Goal: Task Accomplishment & Management: Complete application form

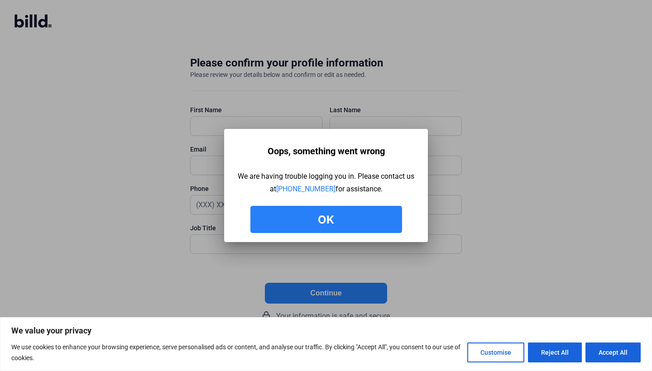
click at [357, 221] on button "Ok" at bounding box center [326, 219] width 152 height 27
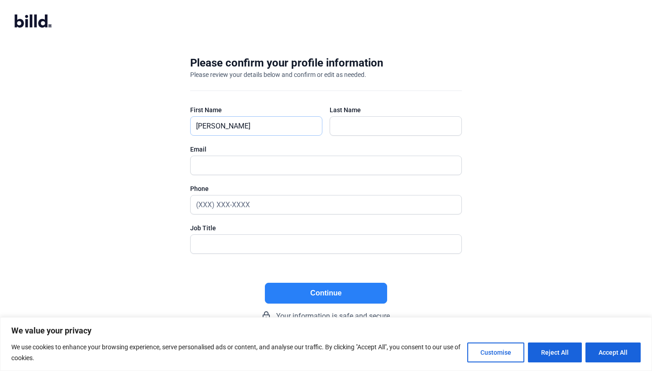
type input "Michael"
type input "Fasing"
type input "mike@blaydeindustries.com"
type input "(303) 875-6280"
type input "CEO"
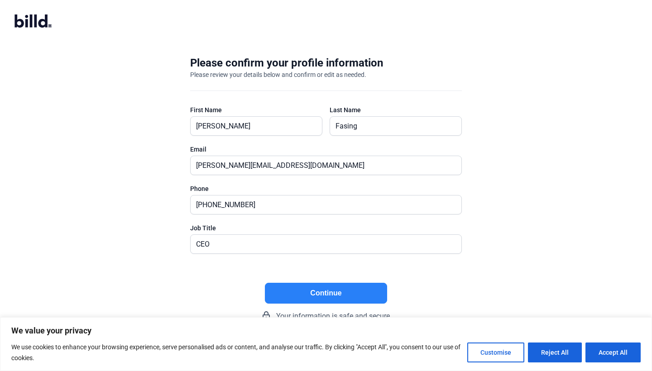
click at [328, 287] on button "Continue" at bounding box center [326, 293] width 122 height 21
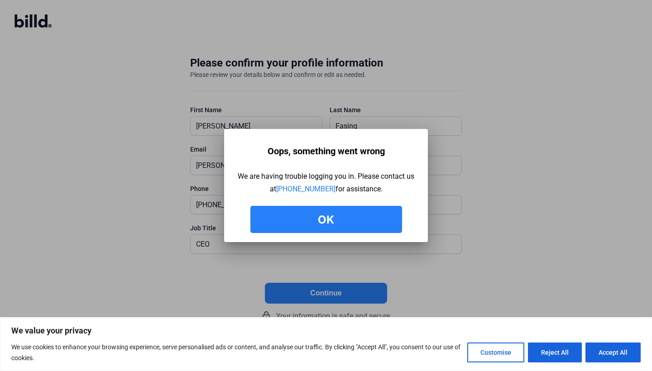
click at [330, 233] on button "Ok" at bounding box center [326, 219] width 152 height 27
click at [358, 216] on button "Ok" at bounding box center [326, 219] width 152 height 27
click at [361, 225] on button "Ok" at bounding box center [326, 219] width 152 height 27
